Goal: Obtain resource: Obtain resource

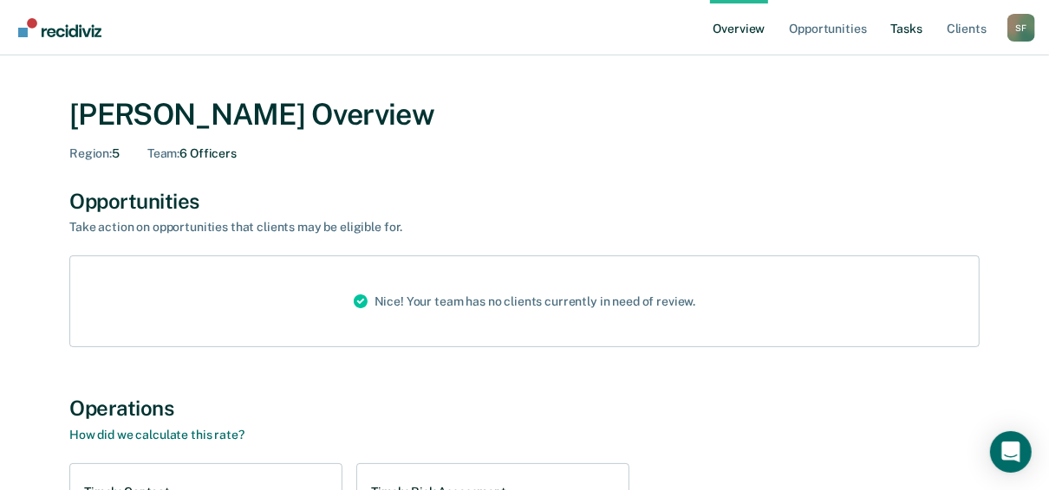
click at [910, 30] on link "Tasks" at bounding box center [906, 27] width 38 height 55
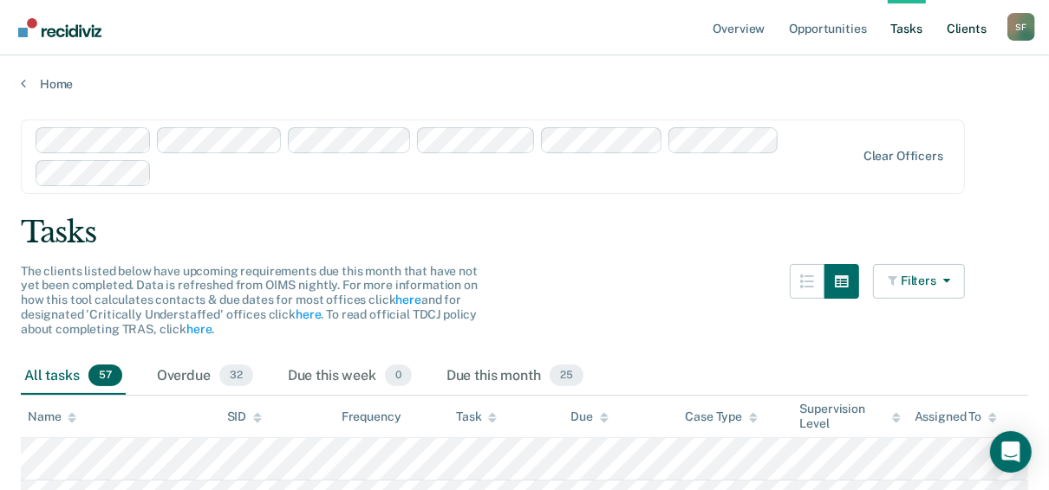
click at [969, 28] on link "Client s" at bounding box center [966, 27] width 47 height 55
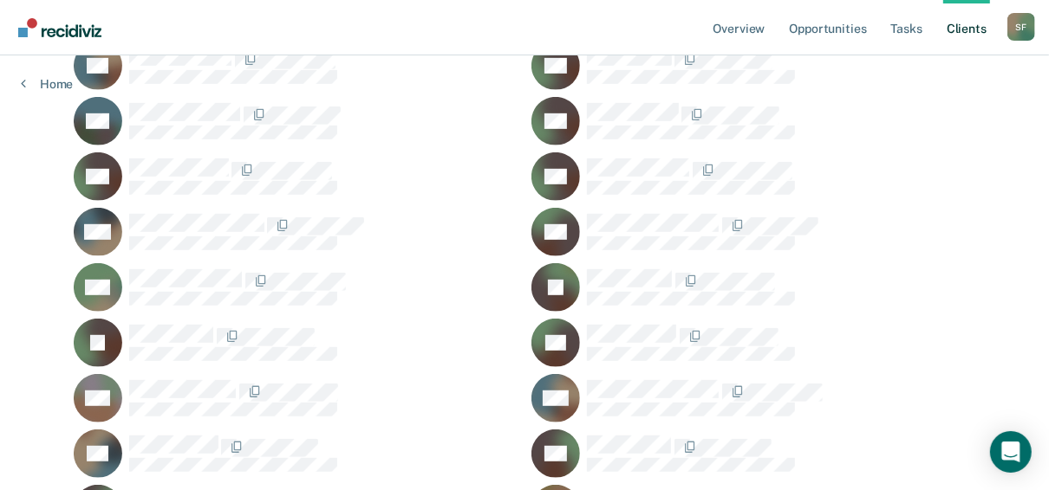
scroll to position [537, 0]
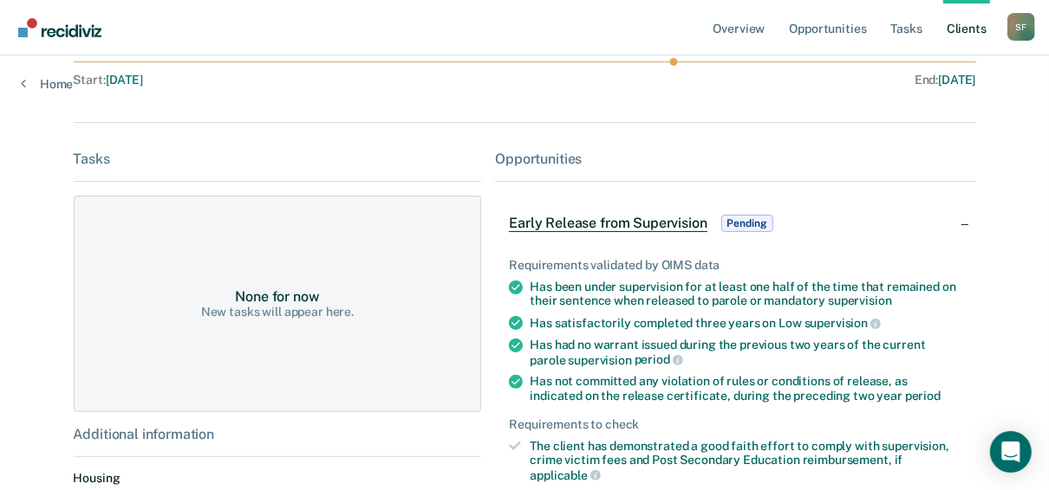
scroll to position [208, 0]
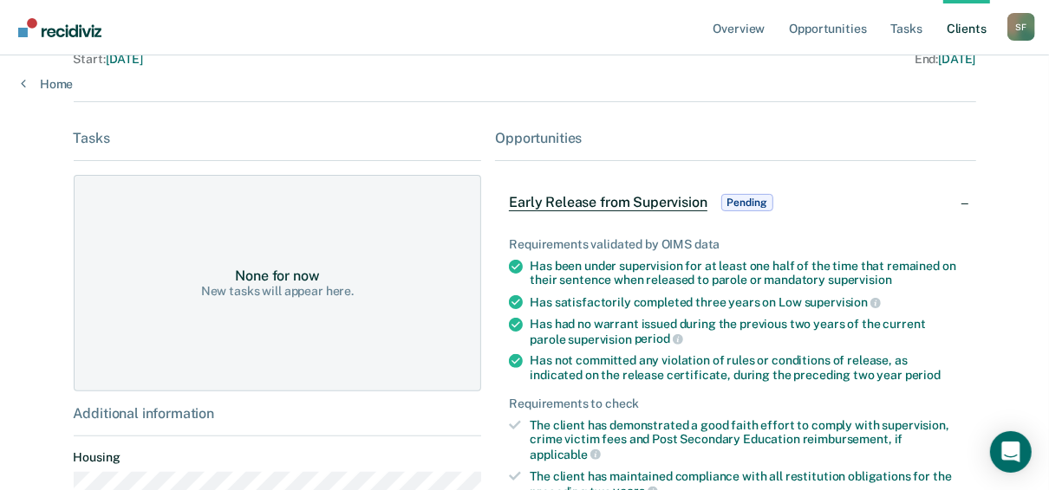
click at [622, 203] on span "Early Release from Supervision" at bounding box center [608, 202] width 198 height 17
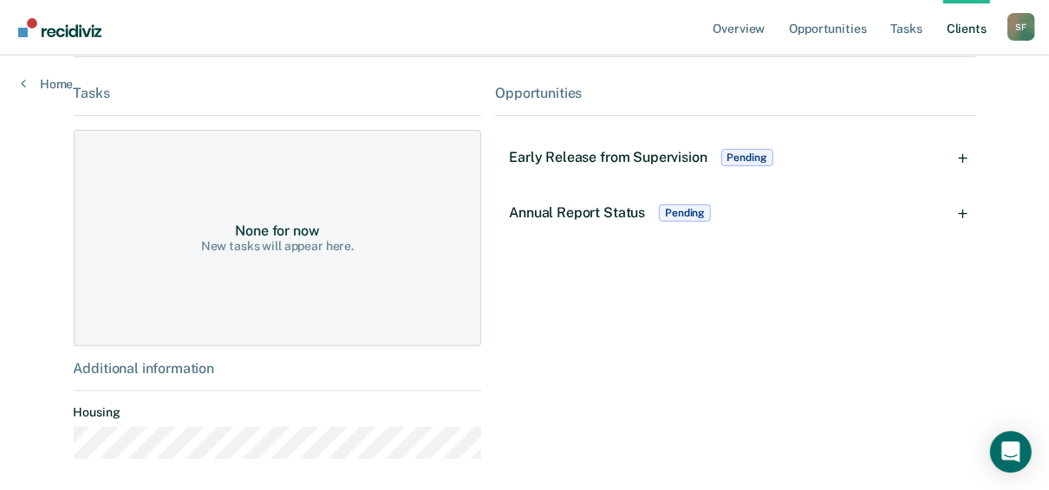
scroll to position [277, 0]
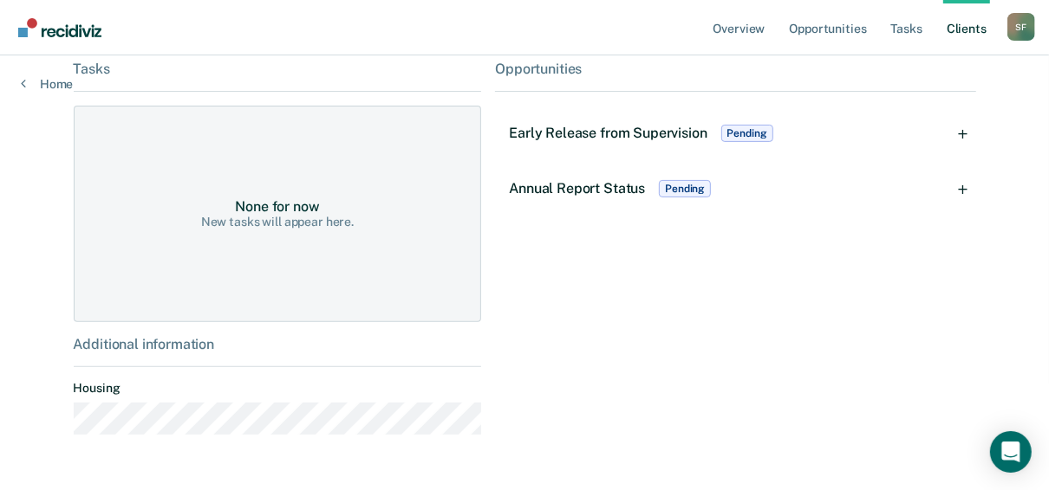
click at [744, 133] on span "Pending" at bounding box center [747, 133] width 52 height 17
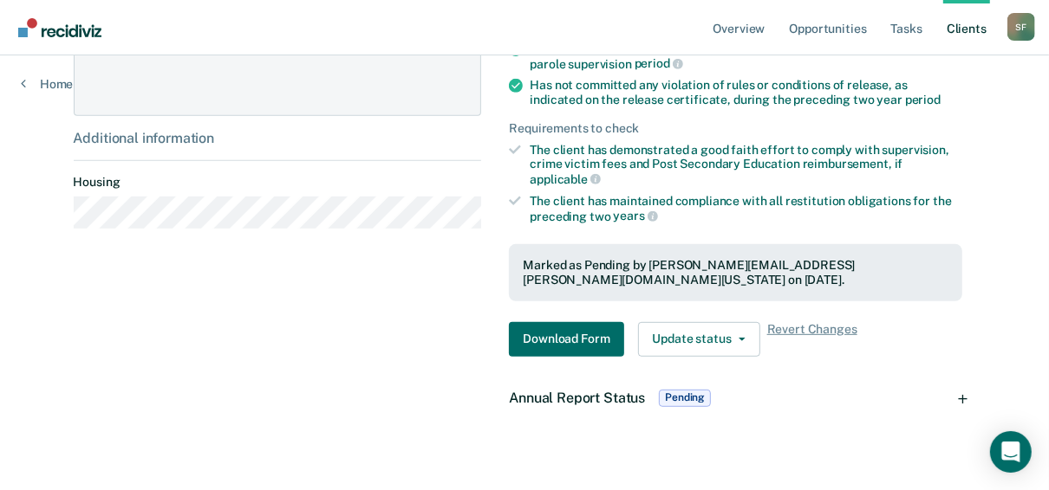
scroll to position [485, 0]
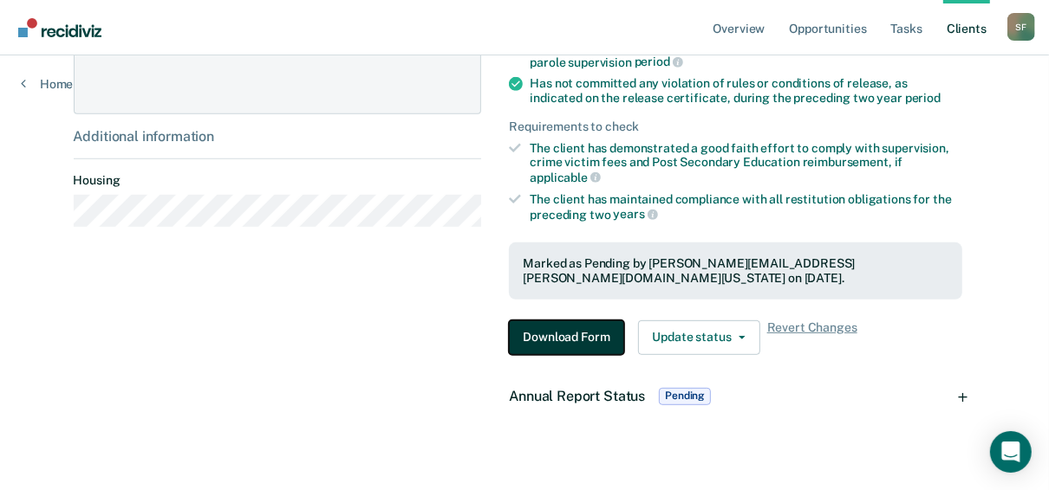
click at [560, 321] on button "Download Form" at bounding box center [566, 338] width 114 height 35
